Goal: Transaction & Acquisition: Purchase product/service

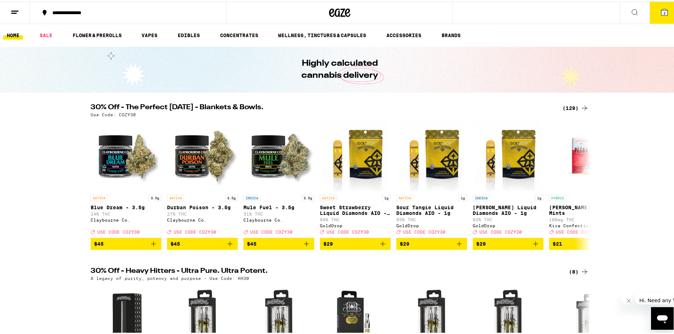
click at [570, 106] on div "(129)" at bounding box center [576, 107] width 26 height 8
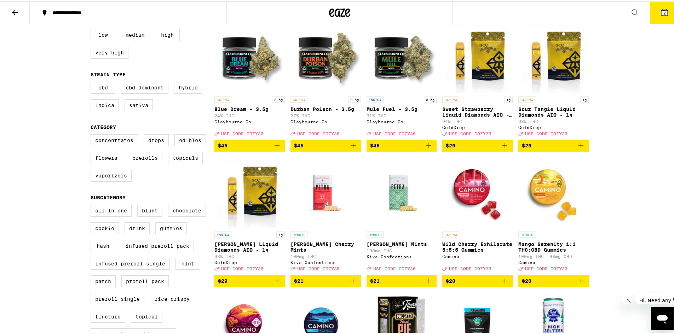
scroll to position [71, 0]
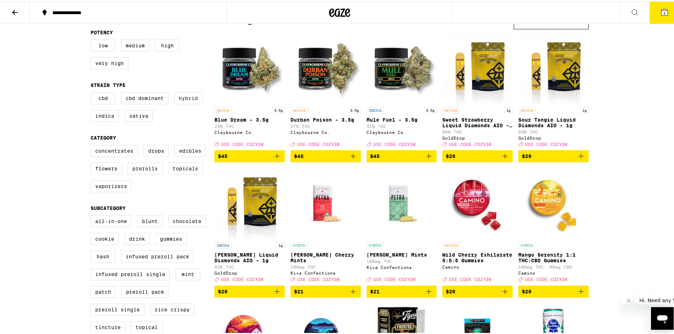
click at [176, 98] on label "Hybrid" at bounding box center [188, 97] width 28 height 12
click at [92, 92] on input "Hybrid" at bounding box center [92, 92] width 0 height 0
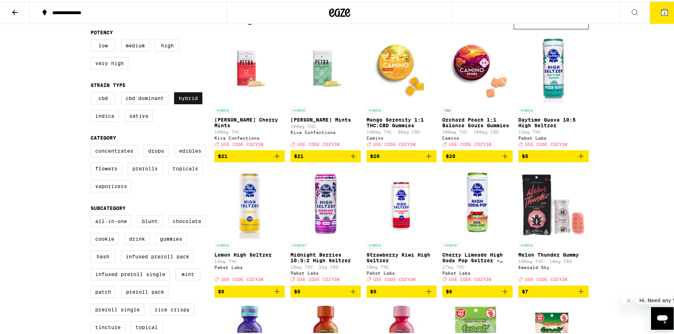
click at [191, 100] on label "Hybrid" at bounding box center [188, 97] width 28 height 12
click at [92, 92] on input "Hybrid" at bounding box center [92, 92] width 0 height 0
checkbox input "false"
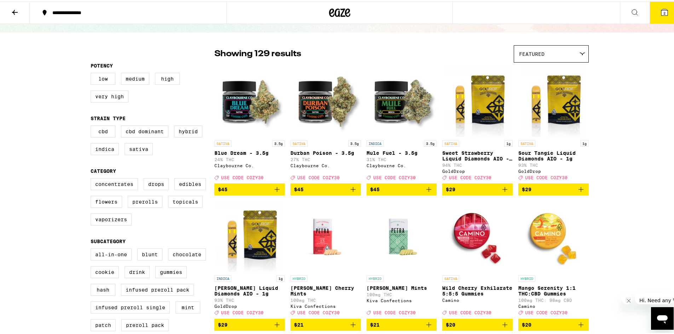
scroll to position [35, 0]
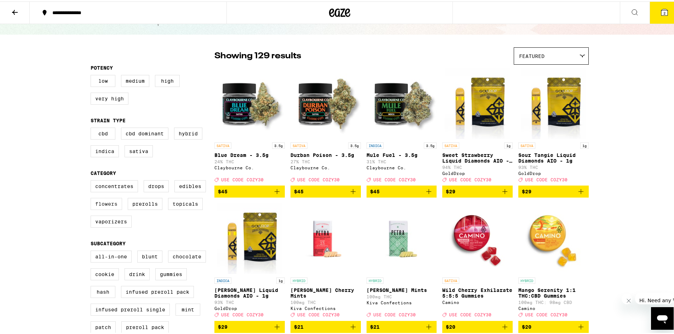
click at [109, 207] on label "Flowers" at bounding box center [106, 203] width 31 height 12
click at [92, 180] on input "Flowers" at bounding box center [92, 180] width 0 height 0
checkbox input "true"
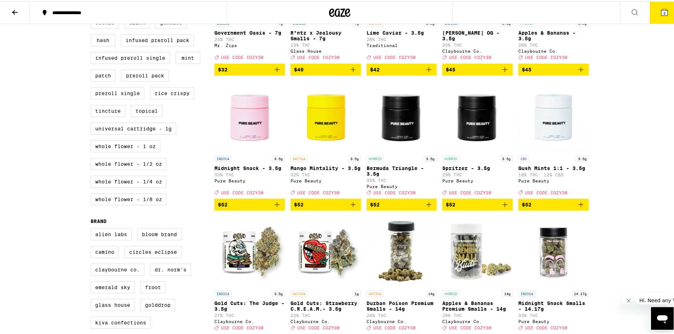
scroll to position [269, 0]
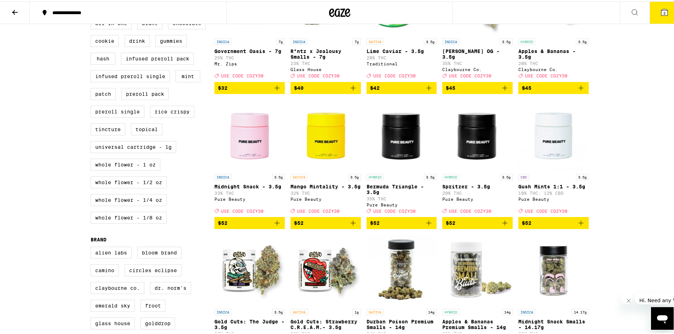
click at [430, 226] on icon "Add to bag" at bounding box center [429, 222] width 8 height 8
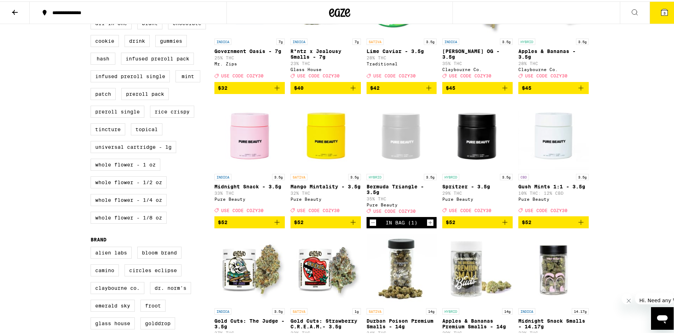
click at [502, 225] on icon "Add to bag" at bounding box center [505, 221] width 8 height 8
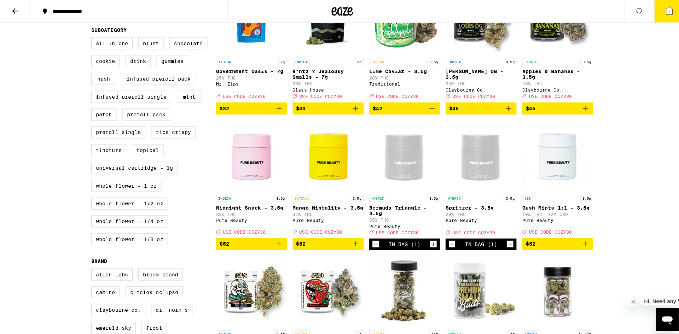
scroll to position [389, 0]
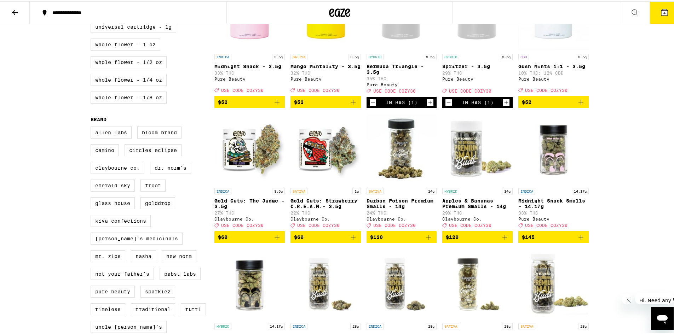
click at [370, 105] on icon "Decrement" at bounding box center [373, 101] width 6 height 8
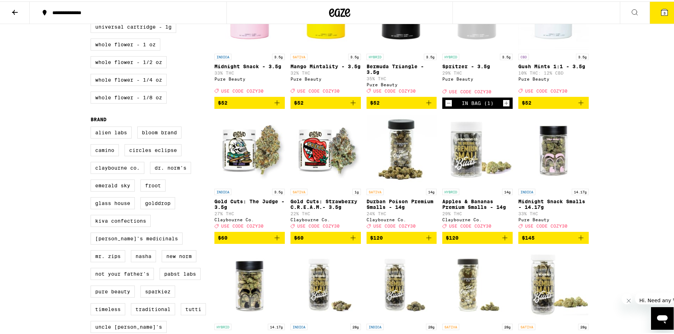
click at [446, 106] on icon "Decrement" at bounding box center [448, 102] width 6 height 8
click at [654, 12] on button "2" at bounding box center [665, 11] width 30 height 22
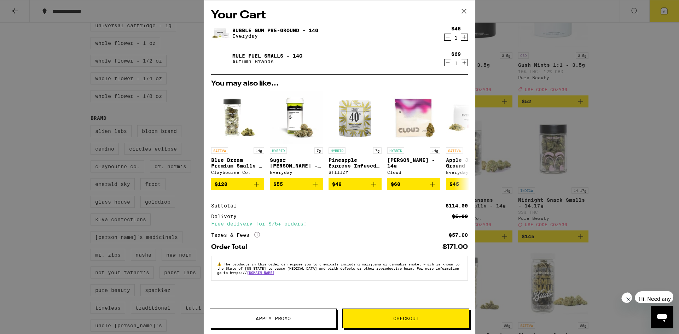
click at [446, 61] on icon "Decrement" at bounding box center [448, 62] width 6 height 8
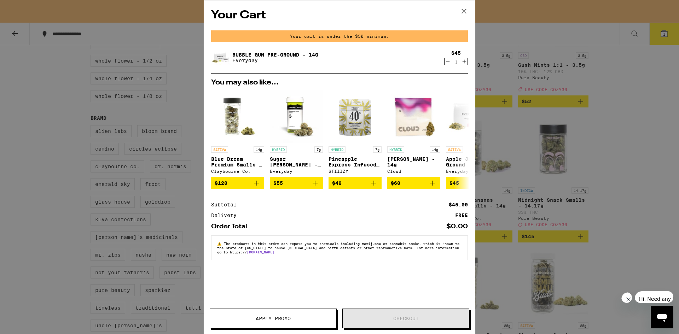
click at [445, 58] on div "$45 1" at bounding box center [455, 57] width 27 height 15
click at [447, 59] on icon "Decrement" at bounding box center [448, 61] width 6 height 8
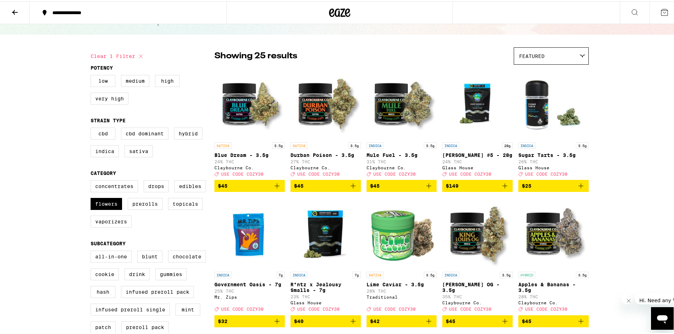
scroll to position [71, 0]
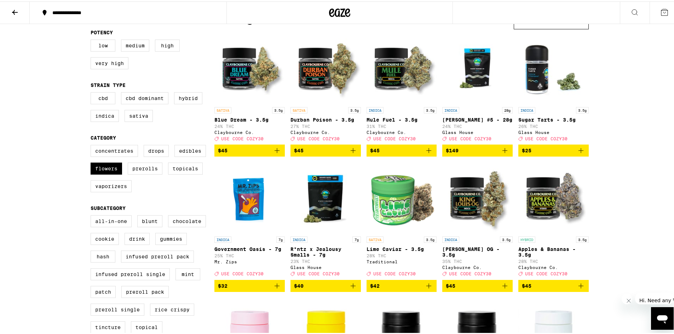
click at [275, 152] on icon "Add to bag" at bounding box center [277, 149] width 5 height 5
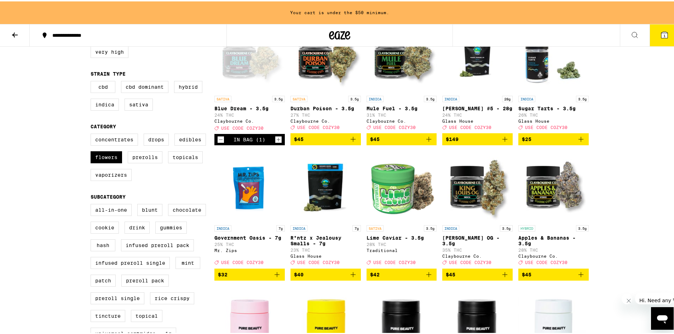
scroll to position [106, 0]
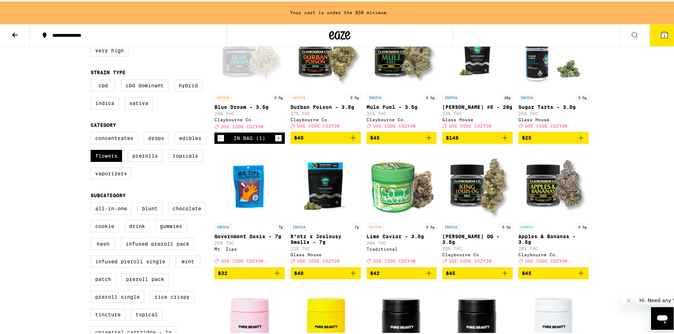
click at [278, 276] on icon "Add to bag" at bounding box center [277, 272] width 8 height 8
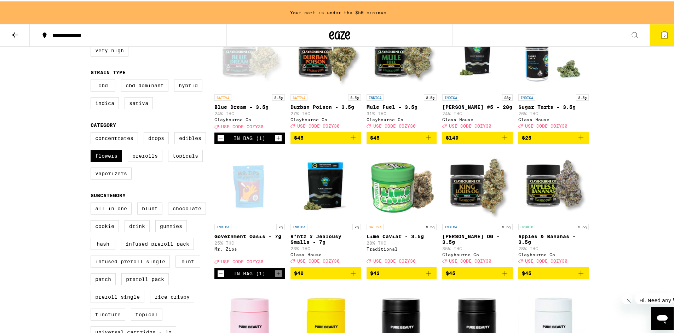
scroll to position [84, 0]
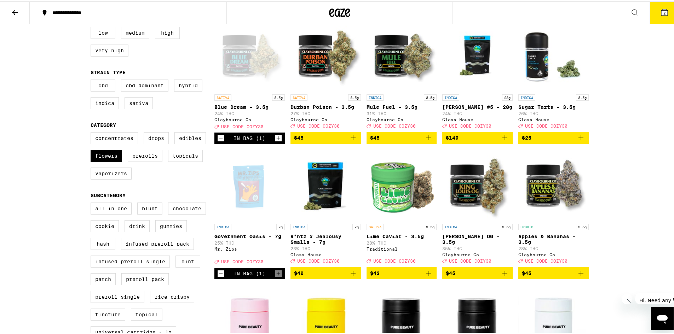
click at [278, 140] on icon "Increment" at bounding box center [278, 137] width 6 height 8
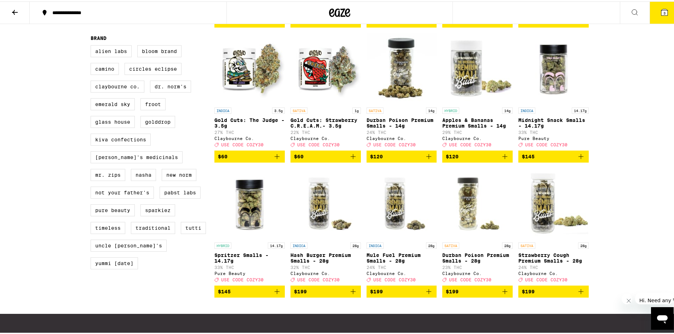
scroll to position [508, 0]
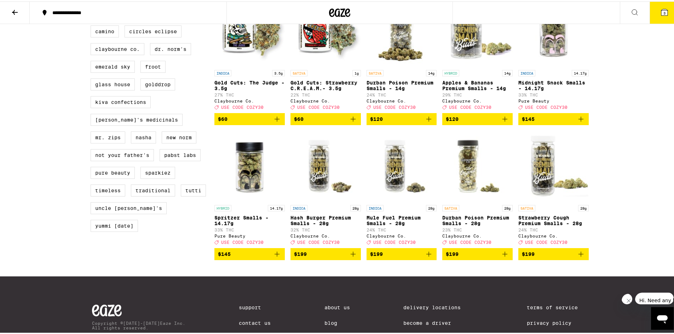
click at [352, 120] on icon "Add to bag" at bounding box center [353, 117] width 5 height 5
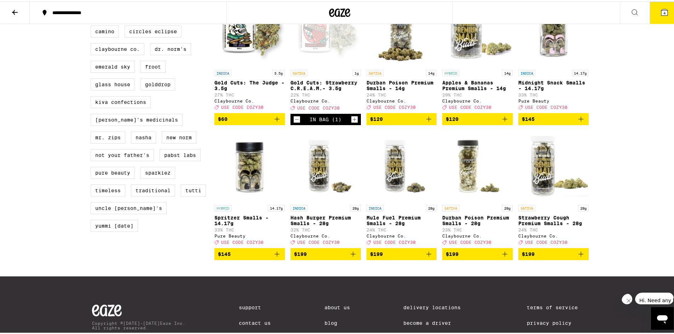
scroll to position [402, 0]
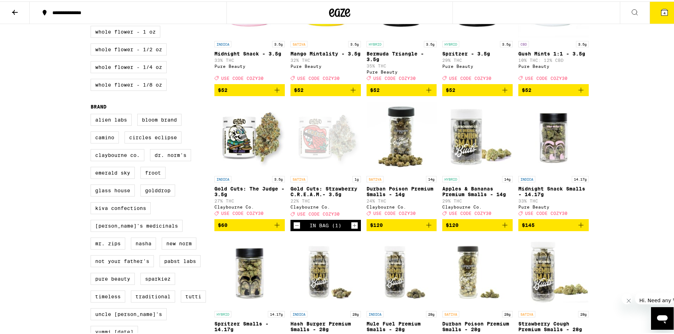
click at [294, 229] on icon "Decrement" at bounding box center [297, 224] width 6 height 8
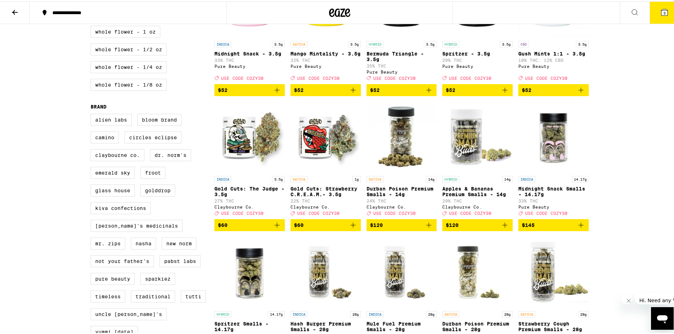
click at [504, 228] on icon "Add to bag" at bounding box center [505, 224] width 8 height 8
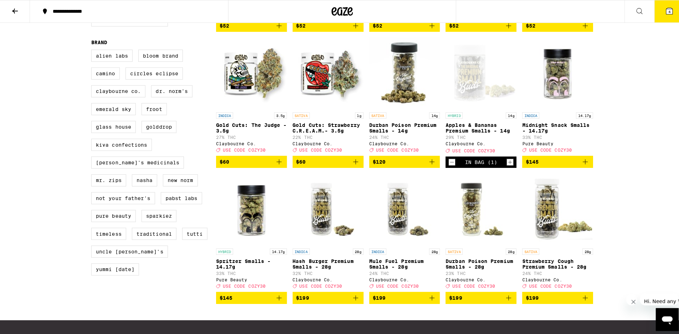
scroll to position [473, 0]
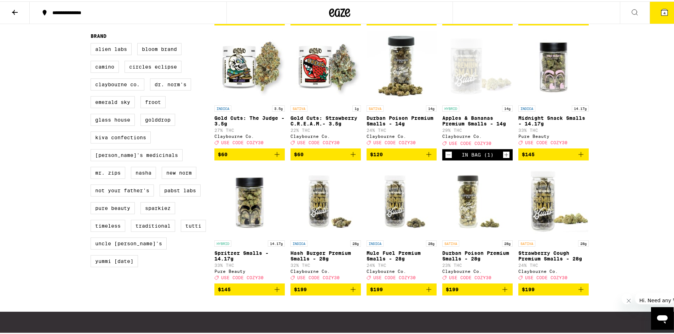
click at [667, 8] on button "4" at bounding box center [665, 11] width 30 height 22
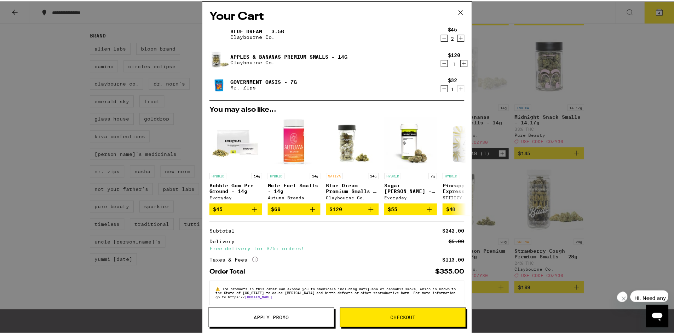
scroll to position [10, 0]
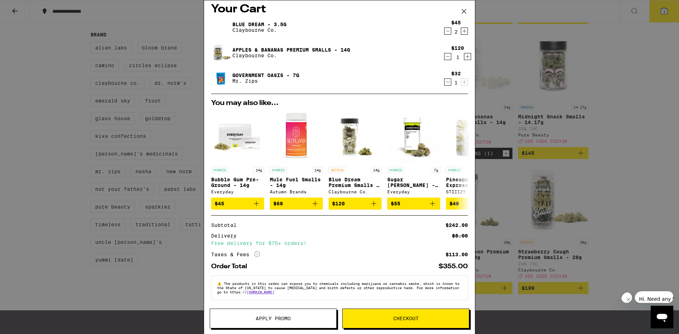
click at [266, 315] on button "Apply Promo" at bounding box center [273, 319] width 127 height 20
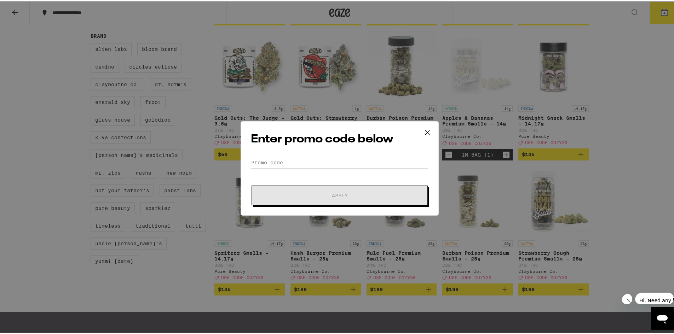
click at [335, 162] on input "Promo Code" at bounding box center [340, 161] width 178 height 11
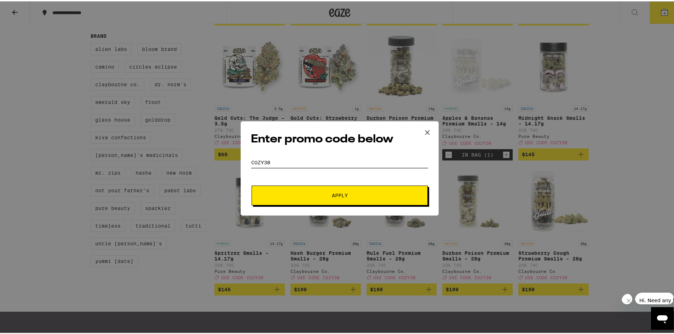
type input "cozy30"
click at [332, 186] on button "Apply" at bounding box center [340, 194] width 176 height 20
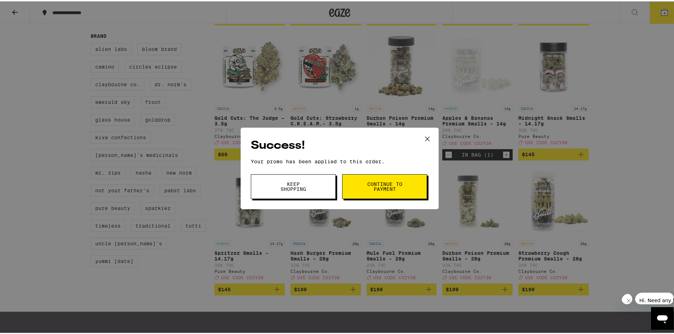
click at [379, 177] on button "Continue to payment" at bounding box center [384, 185] width 85 height 25
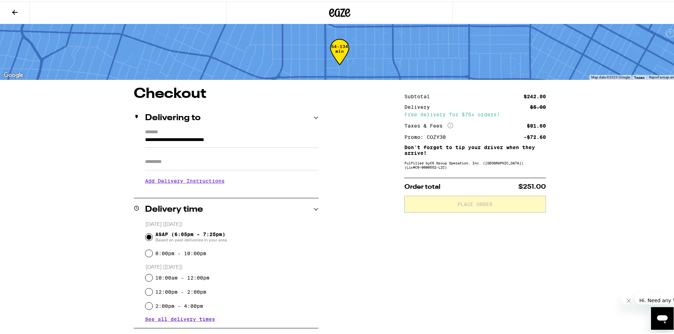
click at [206, 158] on input "Apt/Suite" at bounding box center [231, 160] width 173 height 17
type input "****"
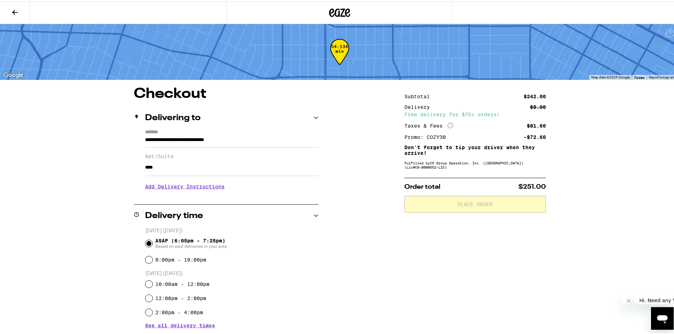
click at [188, 186] on h3 "Add Delivery Instructions" at bounding box center [231, 185] width 173 height 16
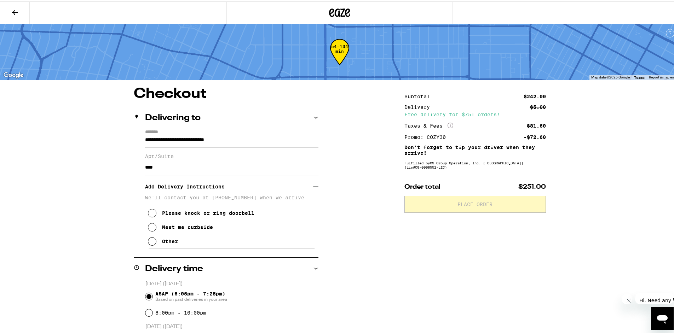
click at [157, 213] on button "Please knock or ring doorbell" at bounding box center [201, 212] width 107 height 14
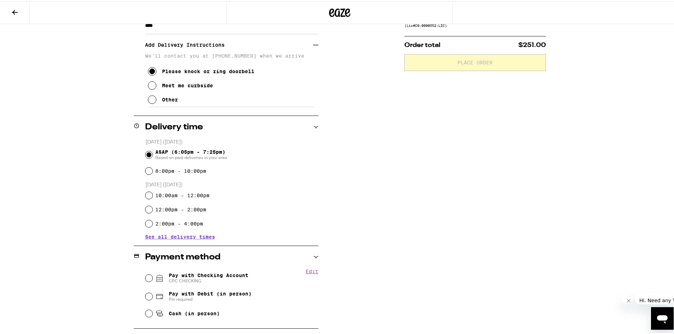
scroll to position [142, 0]
click at [145, 281] on div "Pay with Checking Account CPC CHECKING" at bounding box center [231, 277] width 173 height 18
click at [148, 273] on div "Pay with Checking Account CPC CHECKING" at bounding box center [231, 277] width 173 height 18
click at [146, 275] on input "Pay with Checking Account CPC CHECKING" at bounding box center [148, 277] width 7 height 7
radio input "true"
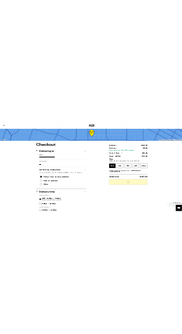
scroll to position [0, 0]
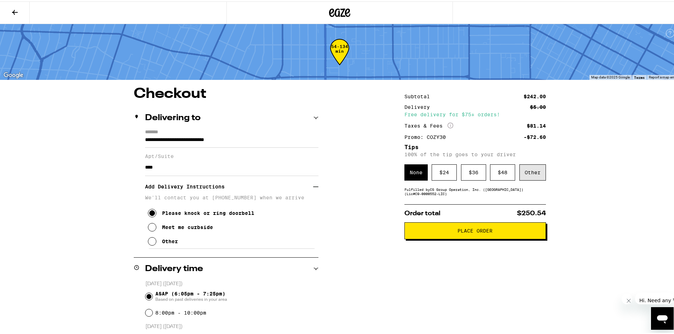
click at [522, 174] on div "Other" at bounding box center [532, 171] width 27 height 16
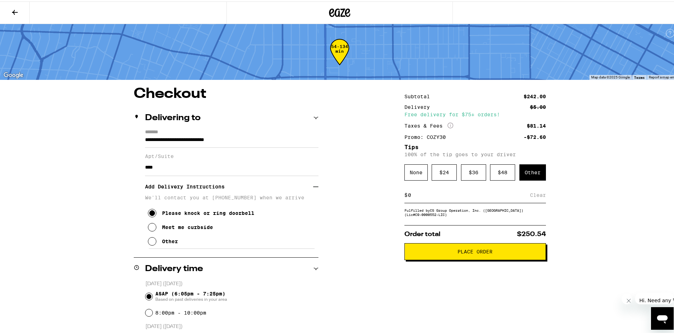
click at [495, 197] on input at bounding box center [469, 194] width 122 height 6
click at [494, 197] on input "9" at bounding box center [471, 194] width 126 height 6
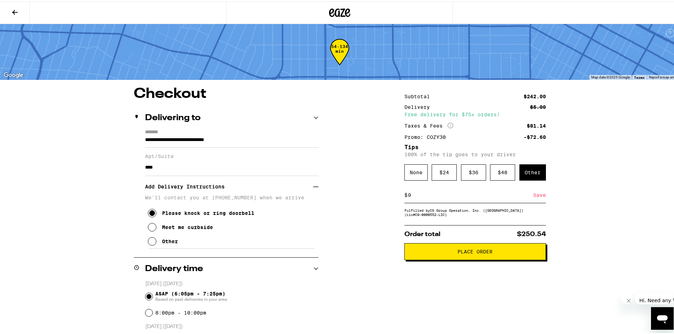
drag, startPoint x: 475, startPoint y: 198, endPoint x: 393, endPoint y: 195, distance: 82.5
click at [393, 195] on div "**********" at bounding box center [340, 339] width 510 height 506
drag, startPoint x: 414, startPoint y: 191, endPoint x: 409, endPoint y: 193, distance: 4.9
click at [409, 193] on div "$ 8 Save" at bounding box center [475, 194] width 142 height 16
click at [409, 193] on input "8" at bounding box center [471, 194] width 126 height 6
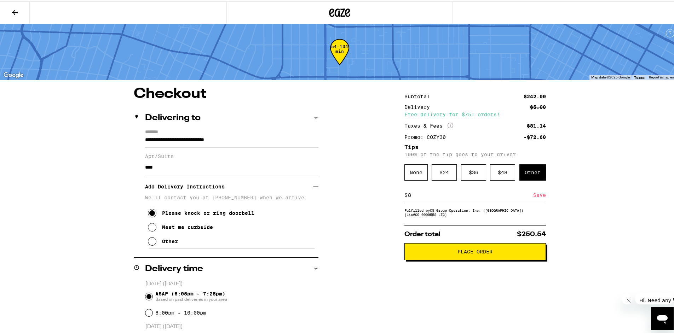
click at [409, 194] on input "8" at bounding box center [471, 194] width 126 height 6
click at [363, 205] on div "**********" at bounding box center [340, 339] width 510 height 506
click at [413, 195] on input "9" at bounding box center [471, 194] width 126 height 6
click at [420, 196] on input "9" at bounding box center [471, 194] width 126 height 6
click at [428, 195] on input "9" at bounding box center [471, 194] width 126 height 6
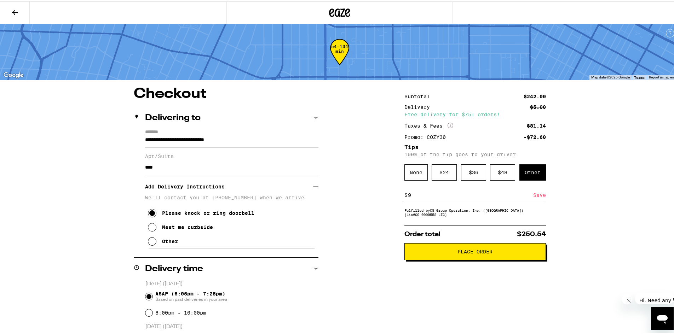
click at [428, 195] on input "9" at bounding box center [471, 194] width 126 height 6
click at [533, 199] on div "Save" at bounding box center [539, 194] width 13 height 16
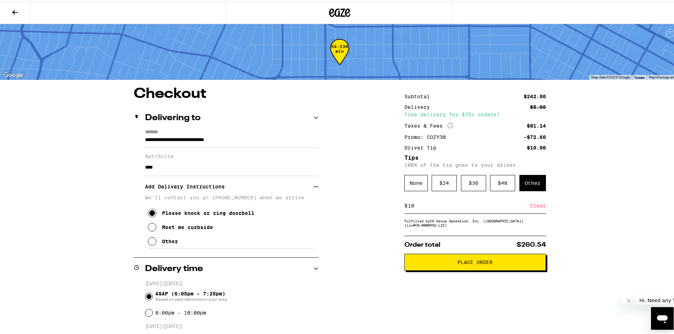
click at [419, 206] on input "10" at bounding box center [469, 204] width 122 height 6
drag, startPoint x: 417, startPoint y: 208, endPoint x: 393, endPoint y: 208, distance: 24.1
click at [393, 208] on div "**********" at bounding box center [340, 339] width 510 height 506
click at [533, 205] on div "Save" at bounding box center [539, 205] width 13 height 16
drag, startPoint x: 336, startPoint y: 208, endPoint x: 329, endPoint y: 208, distance: 6.7
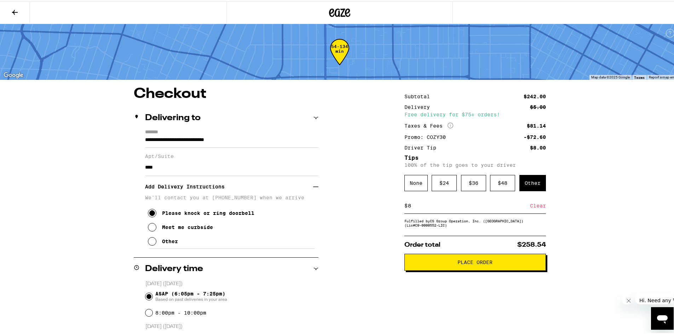
click at [329, 208] on div "**********" at bounding box center [340, 339] width 510 height 506
type input "10"
click at [533, 205] on div "Save" at bounding box center [539, 205] width 13 height 16
drag, startPoint x: 467, startPoint y: 208, endPoint x: 333, endPoint y: 206, distance: 133.8
click at [335, 206] on div "**********" at bounding box center [340, 339] width 510 height 506
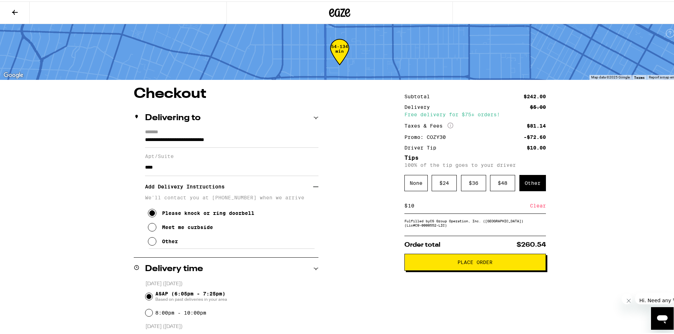
click at [336, 205] on div "**********" at bounding box center [340, 339] width 510 height 506
click at [348, 195] on div "**********" at bounding box center [340, 339] width 510 height 506
click at [183, 169] on input "****" at bounding box center [231, 166] width 173 height 17
type input "**********"
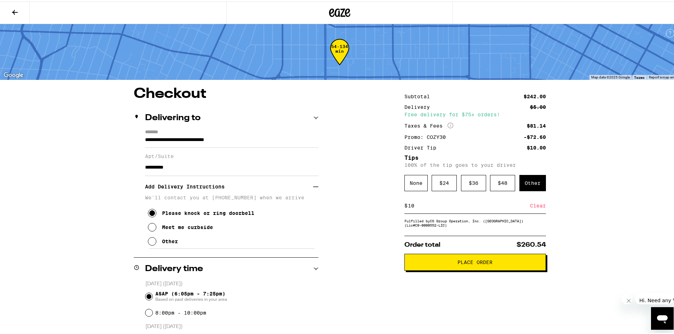
click at [364, 198] on div "**********" at bounding box center [340, 339] width 510 height 506
click at [444, 267] on button "Place Order" at bounding box center [475, 261] width 142 height 17
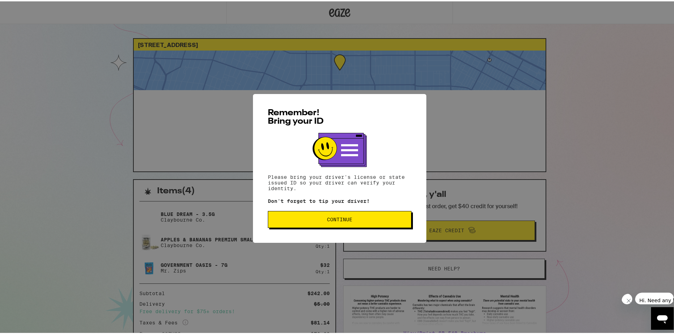
click at [375, 224] on button "Continue" at bounding box center [340, 218] width 144 height 17
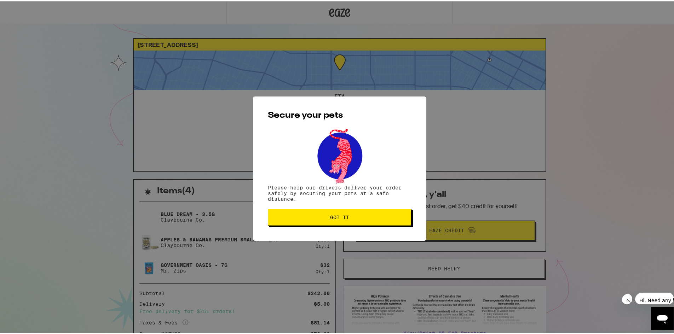
click at [375, 216] on span "Got it" at bounding box center [340, 216] width 132 height 5
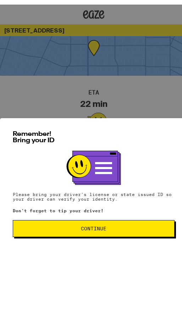
click at [96, 222] on button "Continue" at bounding box center [93, 223] width 161 height 17
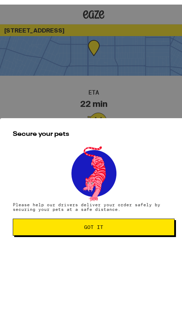
click at [99, 229] on button "Got it" at bounding box center [93, 222] width 161 height 17
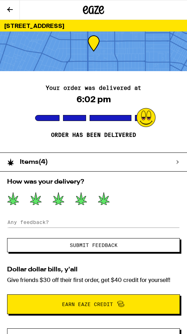
click at [100, 202] on icon at bounding box center [103, 198] width 11 height 12
click at [105, 240] on button "Submit Feedback" at bounding box center [93, 245] width 173 height 14
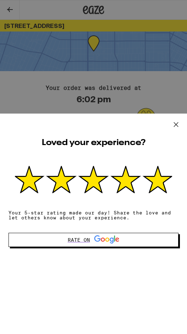
drag, startPoint x: 172, startPoint y: 129, endPoint x: 172, endPoint y: 125, distance: 3.9
click at [172, 129] on icon at bounding box center [176, 124] width 11 height 11
